Goal: Navigation & Orientation: Understand site structure

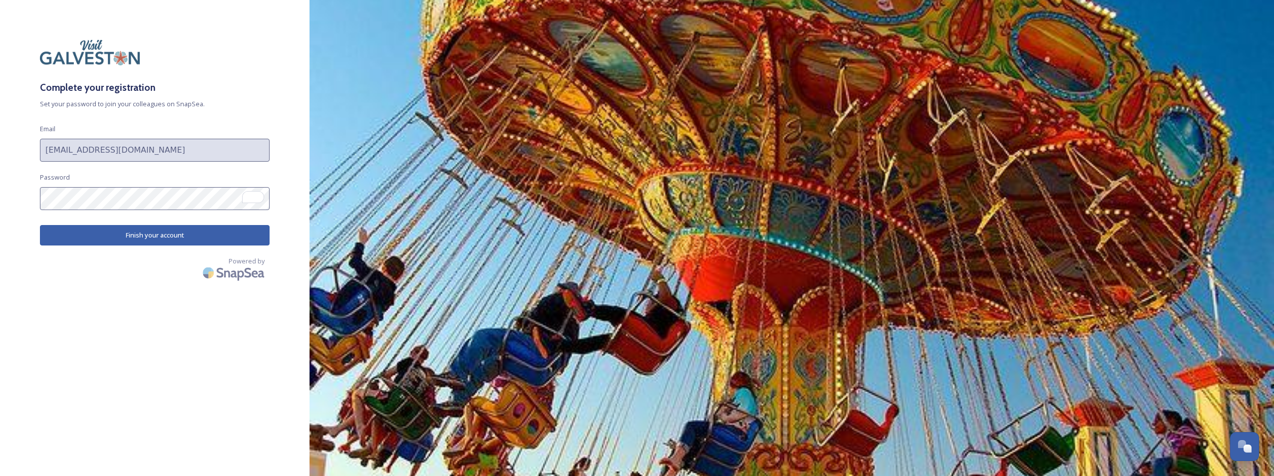
click at [136, 232] on button "Finish your account" at bounding box center [155, 235] width 230 height 20
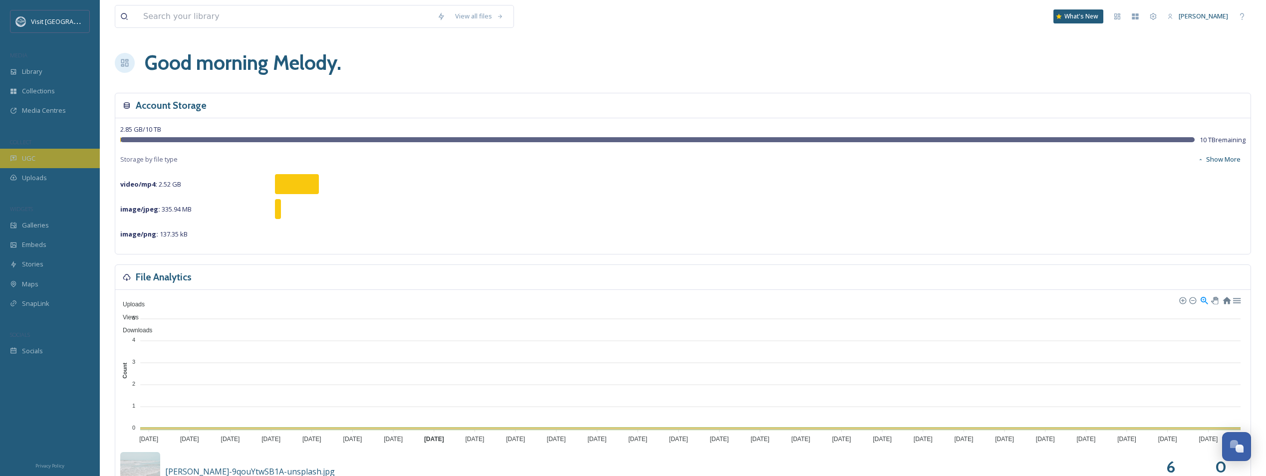
click at [33, 165] on div "UGC" at bounding box center [50, 158] width 100 height 19
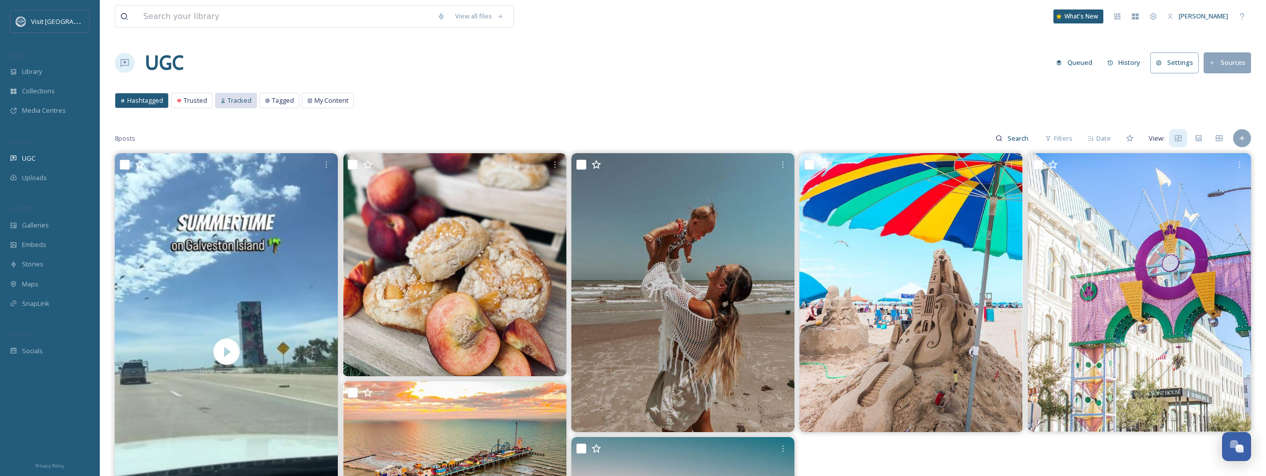
click at [230, 95] on div "Tracked" at bounding box center [236, 100] width 41 height 14
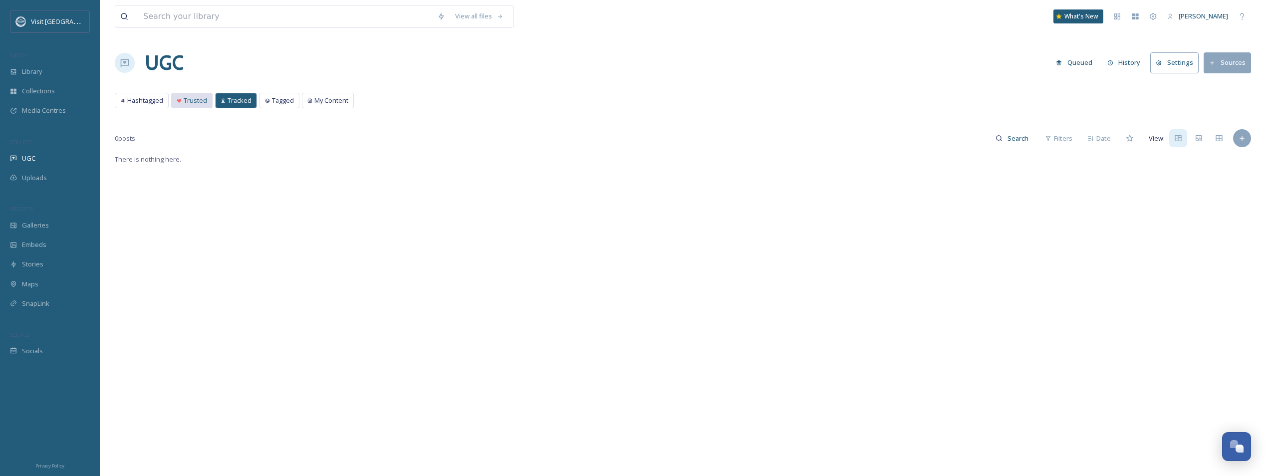
click at [191, 100] on span "Trusted" at bounding box center [195, 100] width 23 height 9
click at [137, 104] on span "Hashtagged" at bounding box center [145, 100] width 36 height 9
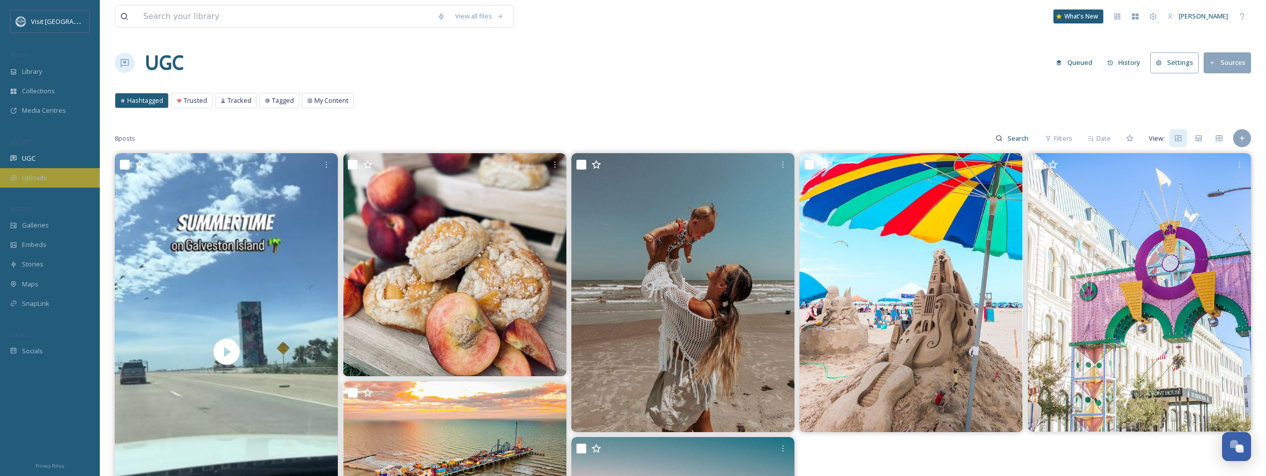
click at [39, 179] on span "Uploads" at bounding box center [34, 177] width 25 height 9
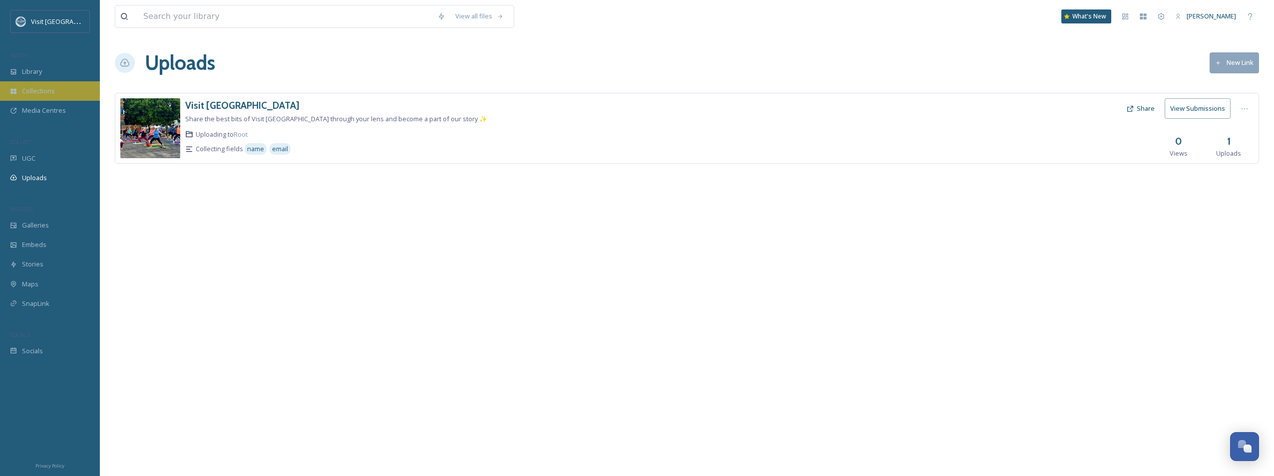
click at [35, 91] on span "Collections" at bounding box center [38, 90] width 33 height 9
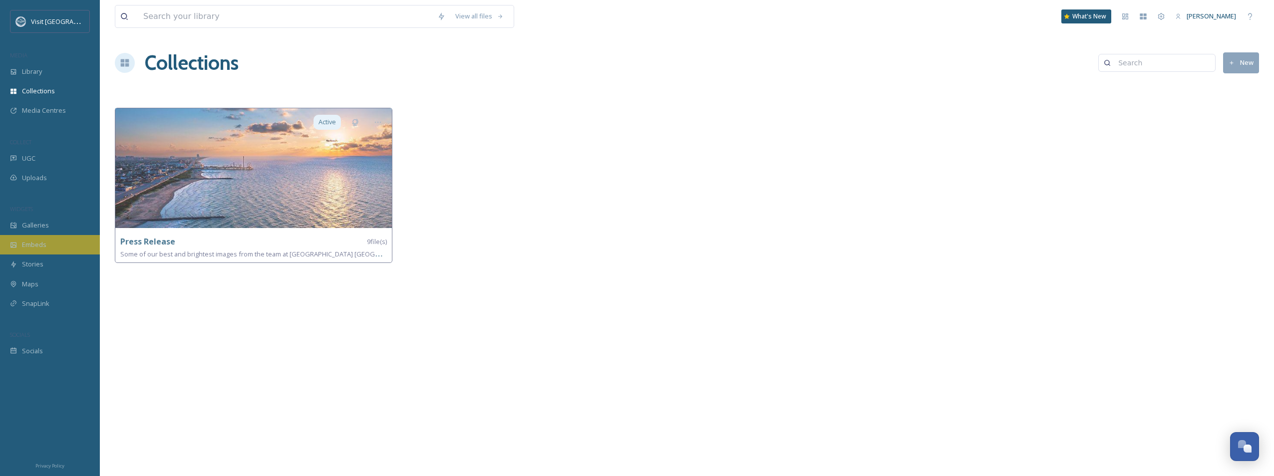
click at [35, 246] on span "Embeds" at bounding box center [34, 244] width 24 height 9
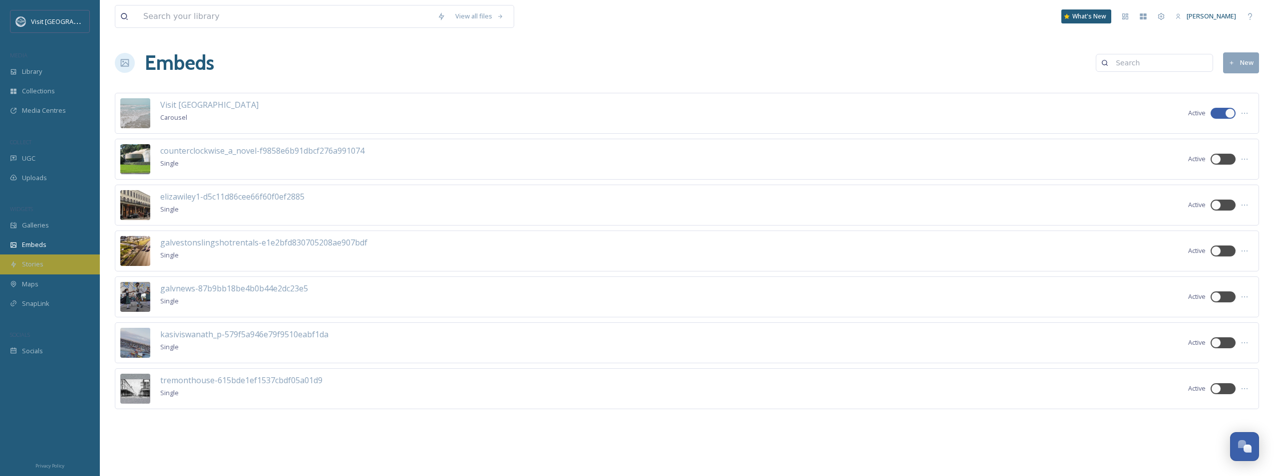
click at [31, 263] on span "Stories" at bounding box center [32, 264] width 21 height 9
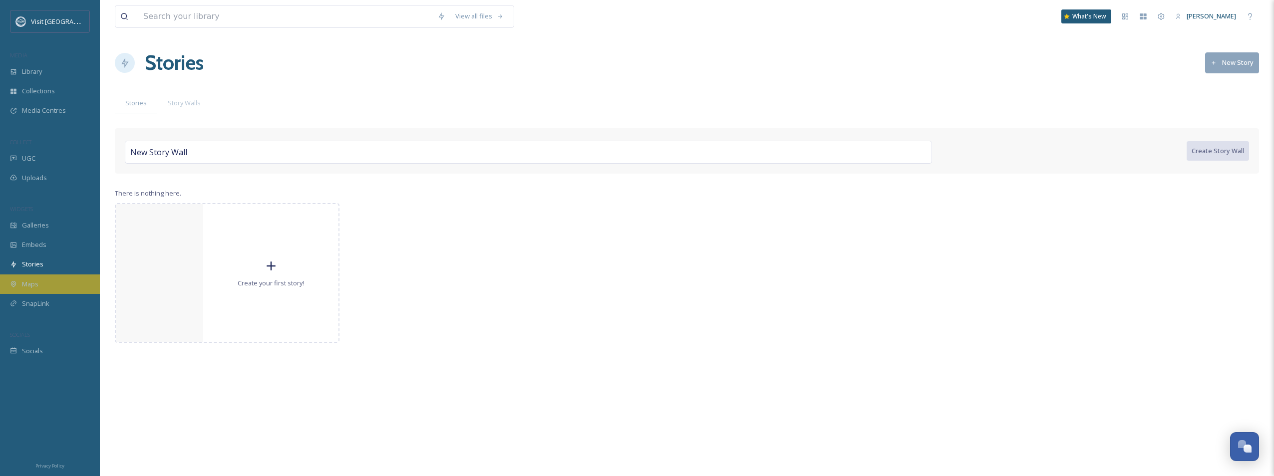
click at [42, 286] on div "Maps" at bounding box center [50, 283] width 100 height 19
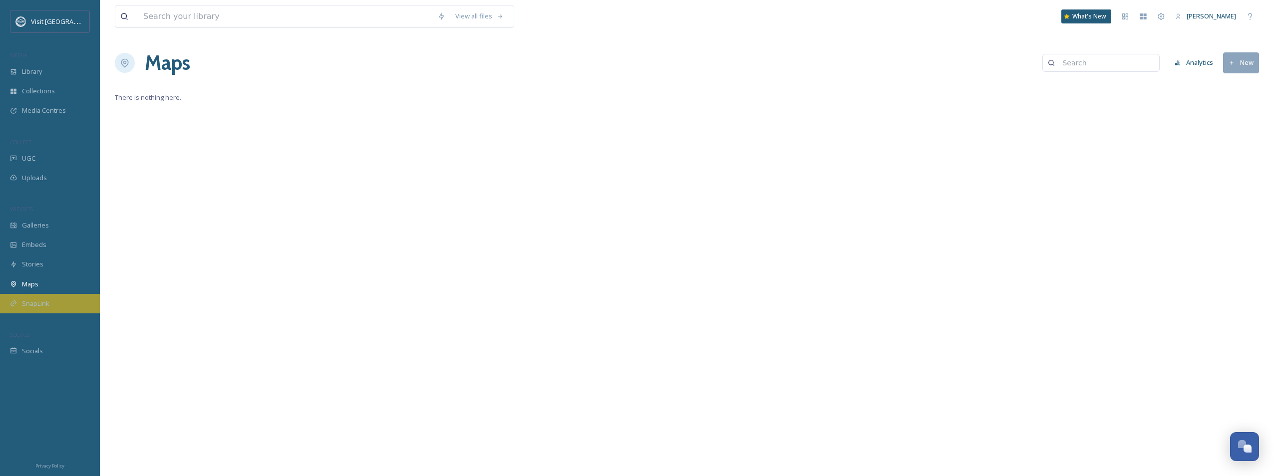
click at [43, 298] on div "SnapLink" at bounding box center [50, 303] width 100 height 19
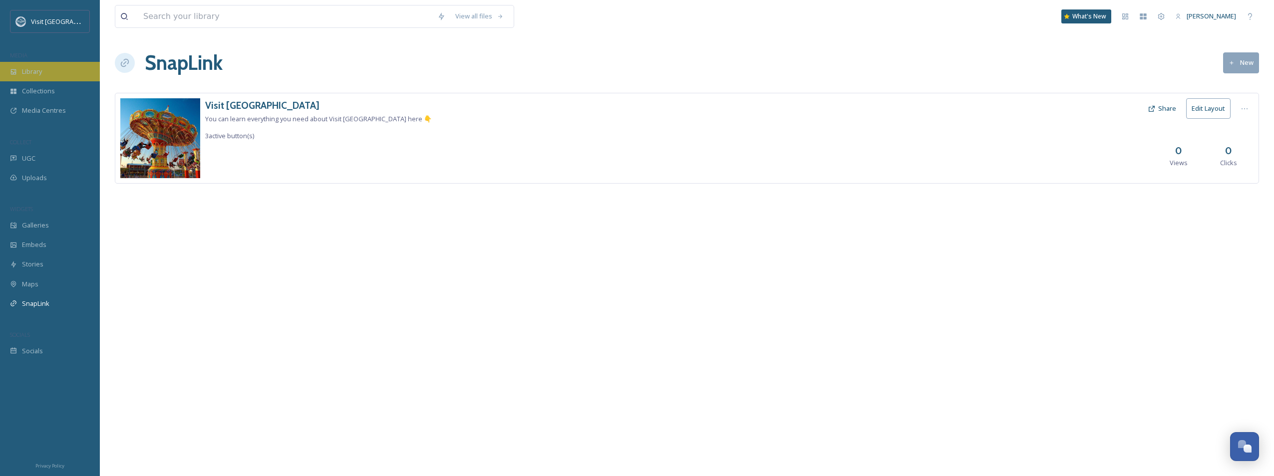
click at [45, 74] on div "Library" at bounding box center [50, 71] width 100 height 19
